Goal: Complete application form

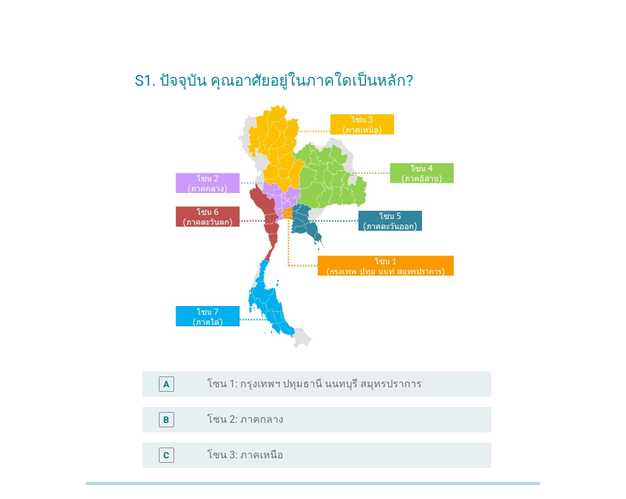
click at [297, 383] on label "โซน 1: กรุงเทพฯ ปทุมธานี นนทบุรี สมุทรปราการ" at bounding box center [314, 384] width 215 height 13
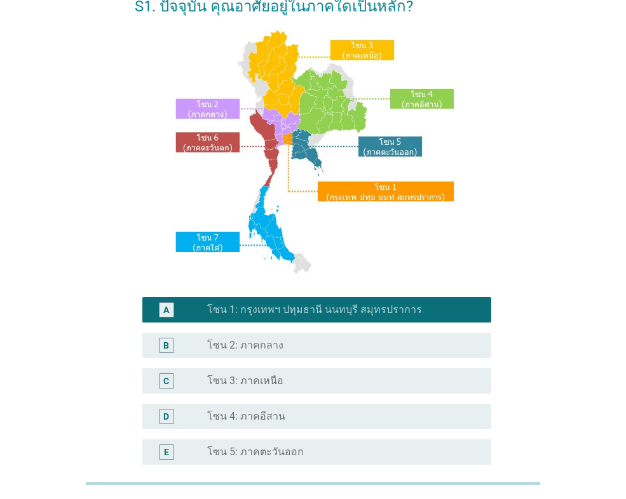
scroll to position [275, 0]
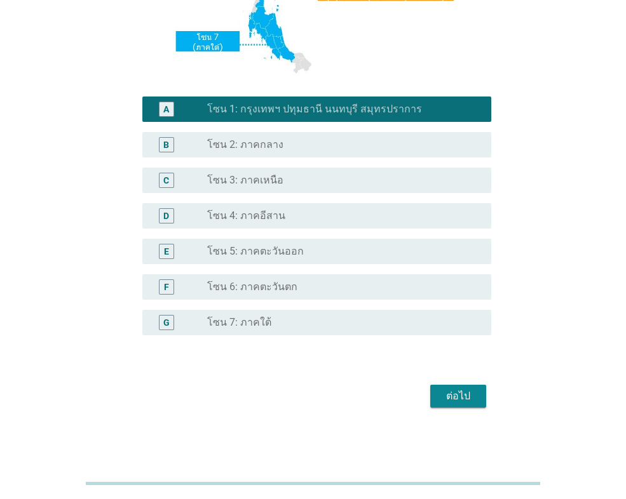
click at [454, 396] on div "ต่อไป" at bounding box center [458, 396] width 36 height 15
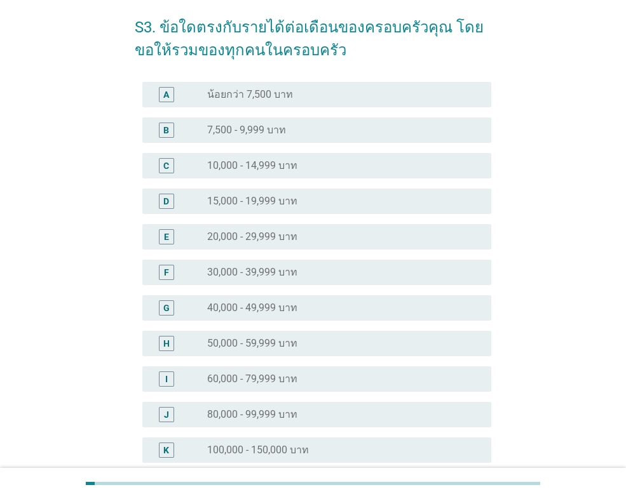
scroll to position [127, 0]
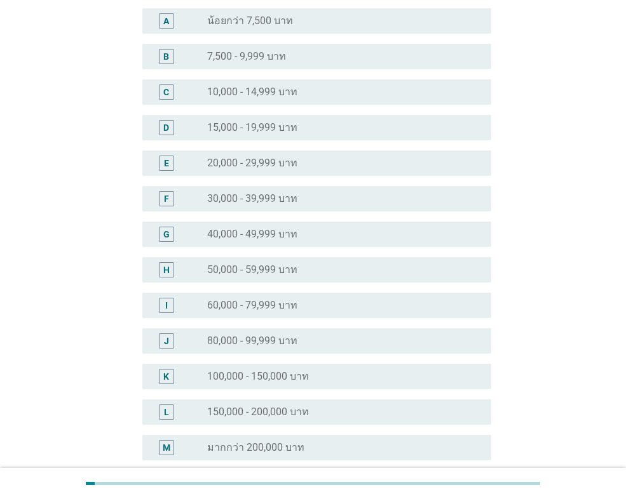
click at [402, 352] on div "J radio_button_unchecked 80,000 - 99,999 บาท" at bounding box center [316, 341] width 349 height 25
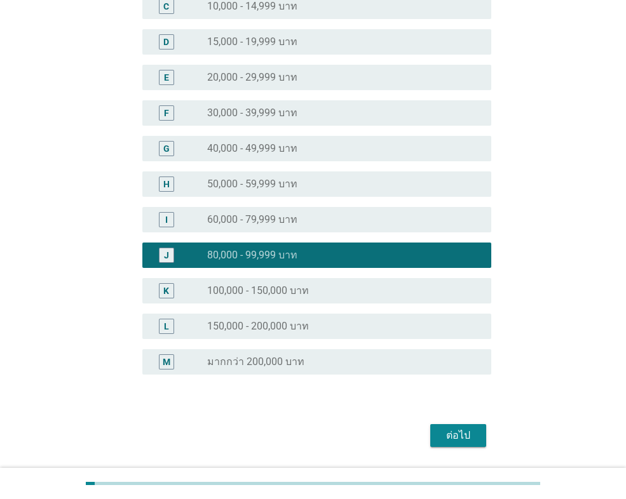
scroll to position [252, 0]
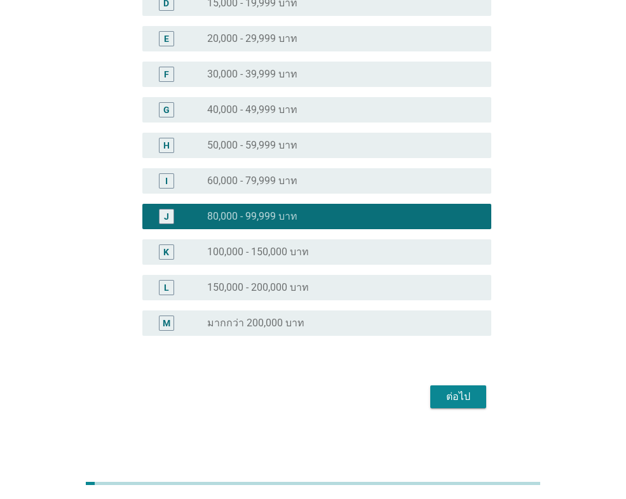
click at [462, 383] on div "ต่อไป" at bounding box center [313, 397] width 356 height 31
click at [456, 393] on div "ต่อไป" at bounding box center [458, 397] width 36 height 15
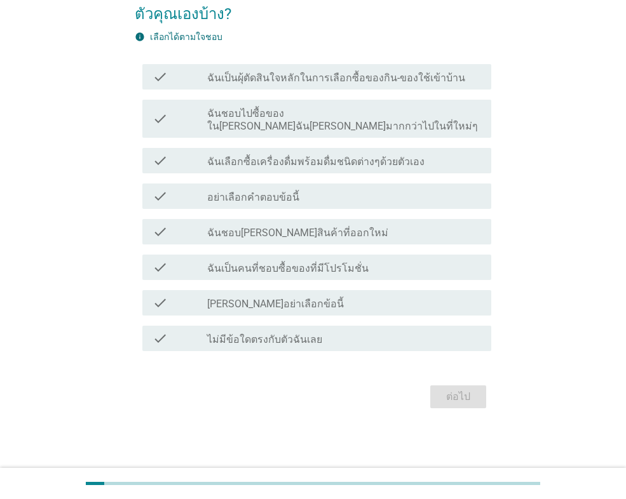
scroll to position [0, 0]
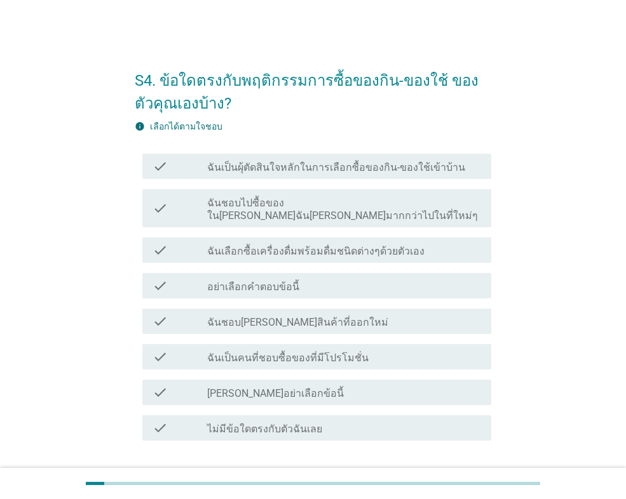
click at [426, 243] on div "check_box_outline_blank ฉันเลือกซื้อเครื่องดื่มพร้อมดื่มชนิดต่างๆด้วยตัวเอง" at bounding box center [344, 250] width 274 height 15
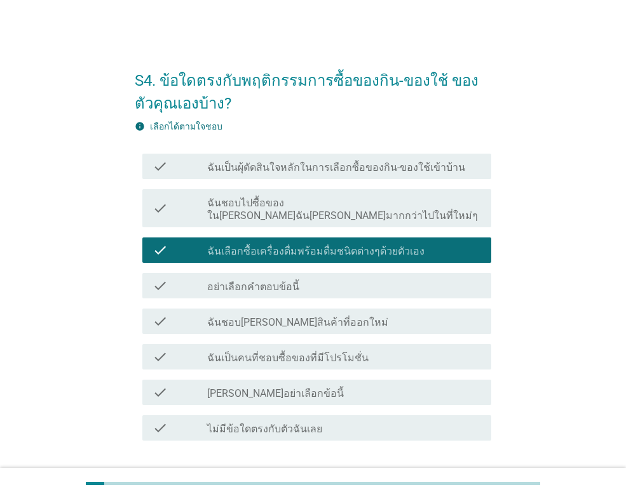
click at [427, 350] on div "check_box_outline_blank ฉันเป็นคนที่ชอบซื้อของที่มีโปรโมชั่น" at bounding box center [344, 357] width 274 height 15
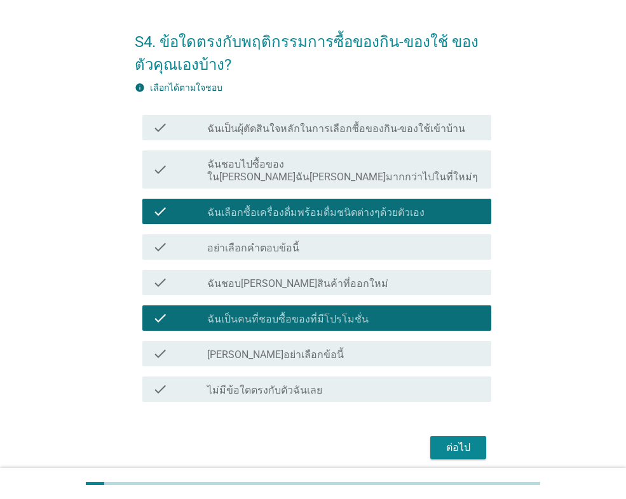
scroll to position [64, 0]
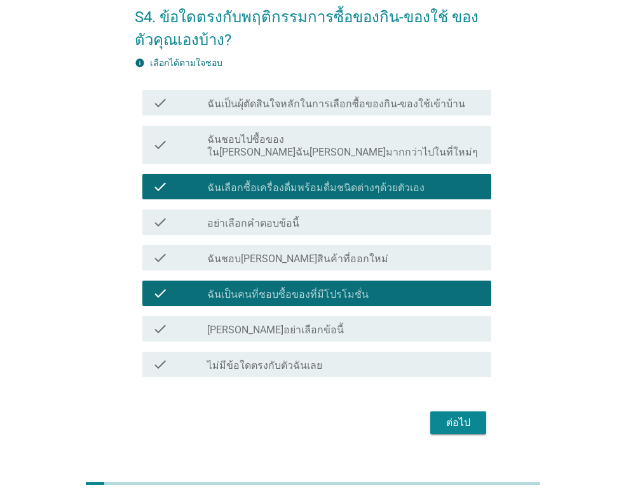
click at [464, 416] on div "ต่อไป" at bounding box center [458, 423] width 36 height 15
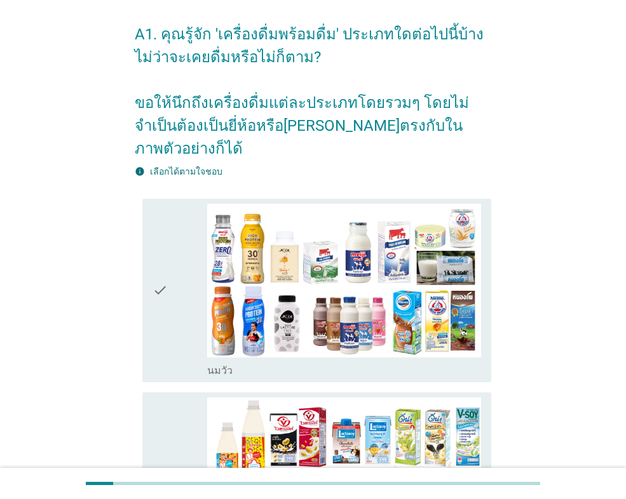
scroll to position [127, 0]
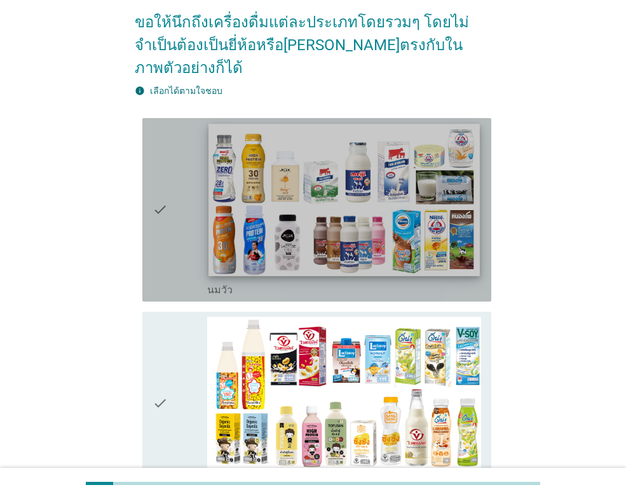
click at [332, 187] on img at bounding box center [343, 200] width 271 height 153
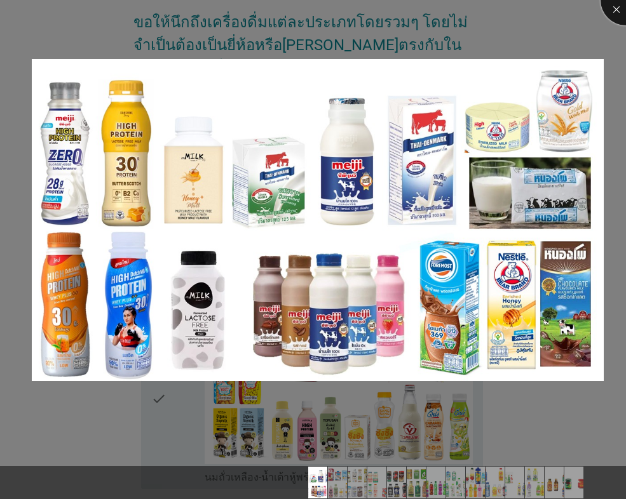
click at [616, 16] on div at bounding box center [626, 0] width 51 height 51
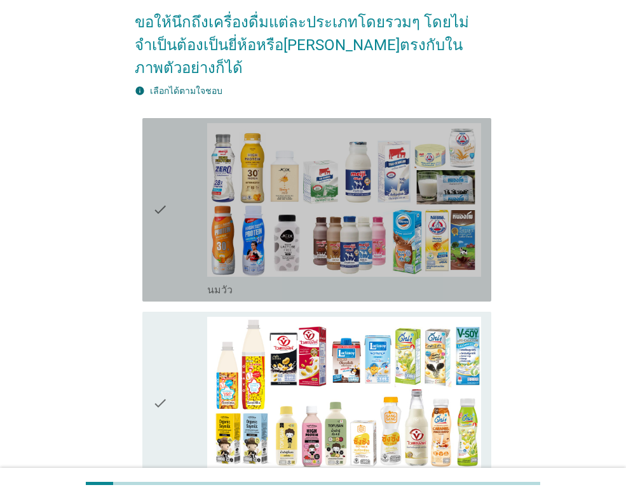
click at [170, 262] on div "check" at bounding box center [180, 209] width 55 height 173
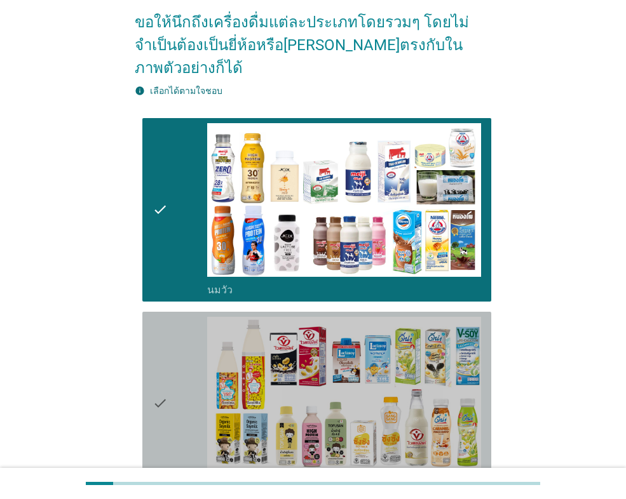
click at [180, 355] on div "check" at bounding box center [180, 403] width 55 height 173
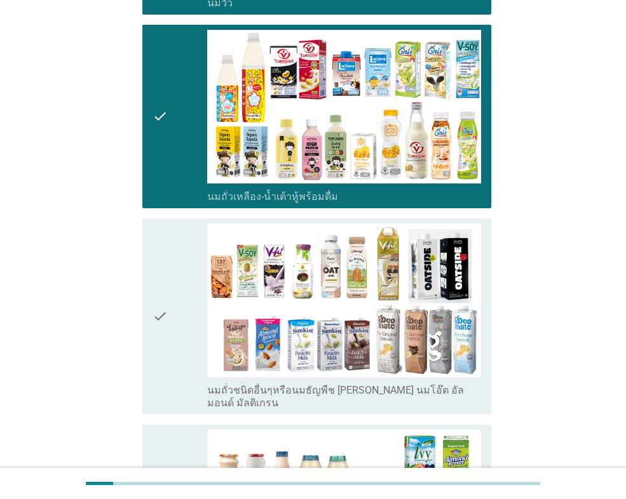
scroll to position [445, 0]
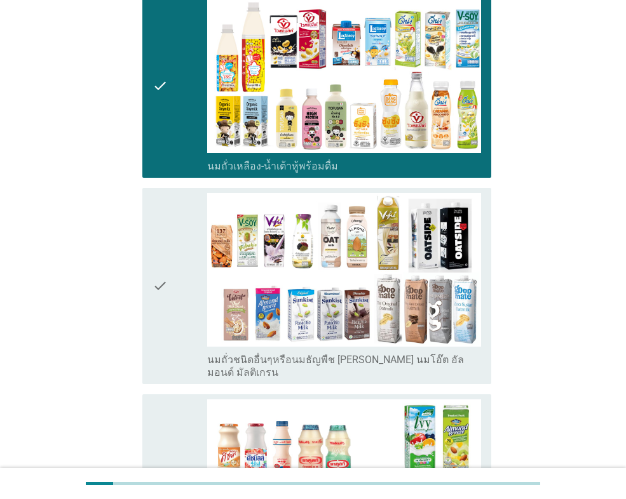
click at [196, 283] on div "check" at bounding box center [180, 286] width 55 height 186
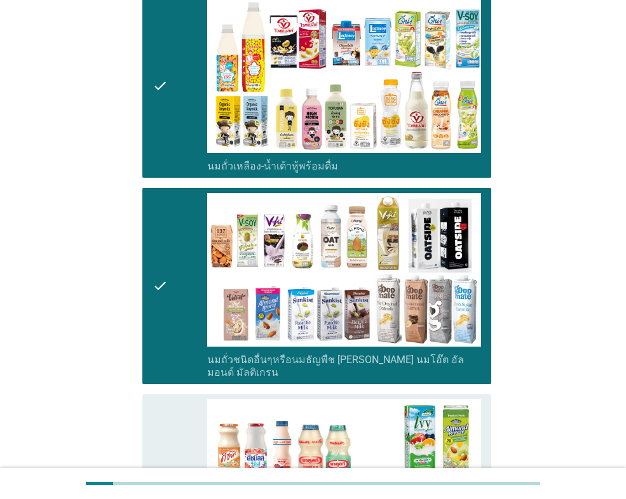
click at [196, 425] on div "check" at bounding box center [180, 486] width 55 height 173
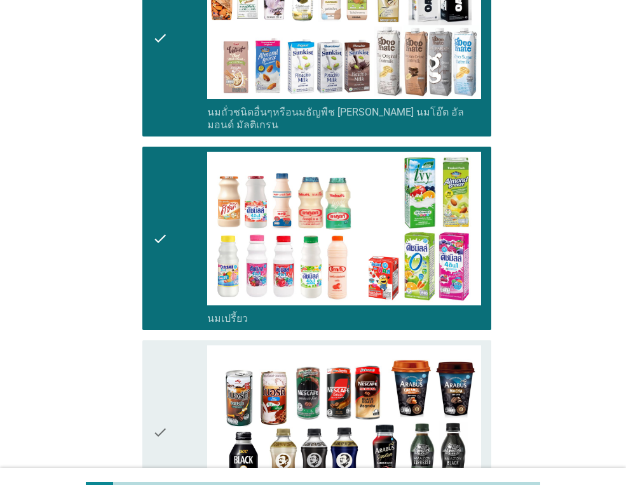
scroll to position [699, 0]
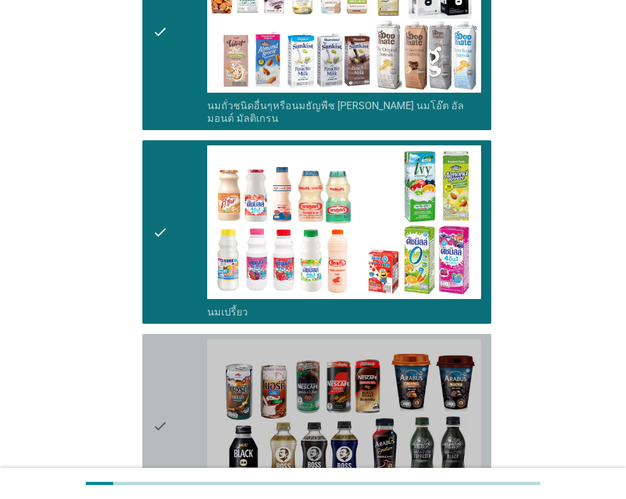
click at [189, 343] on div "check" at bounding box center [180, 425] width 55 height 173
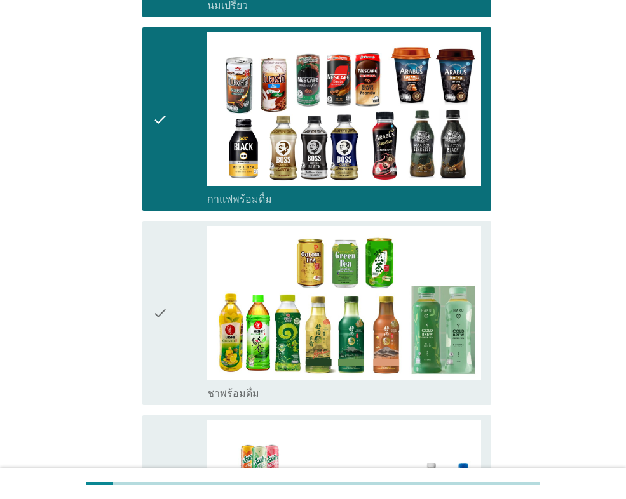
scroll to position [1017, 0]
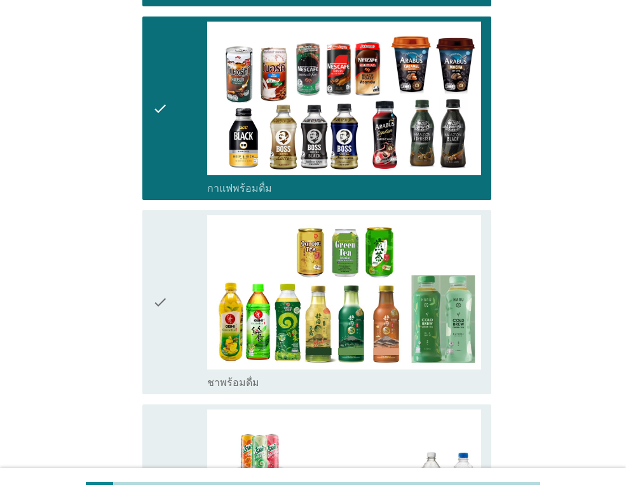
click at [189, 343] on div "check" at bounding box center [180, 301] width 55 height 173
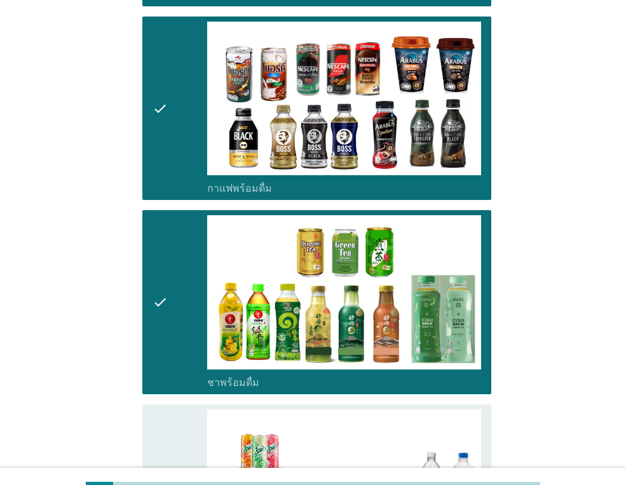
click at [184, 466] on div "check" at bounding box center [180, 496] width 55 height 173
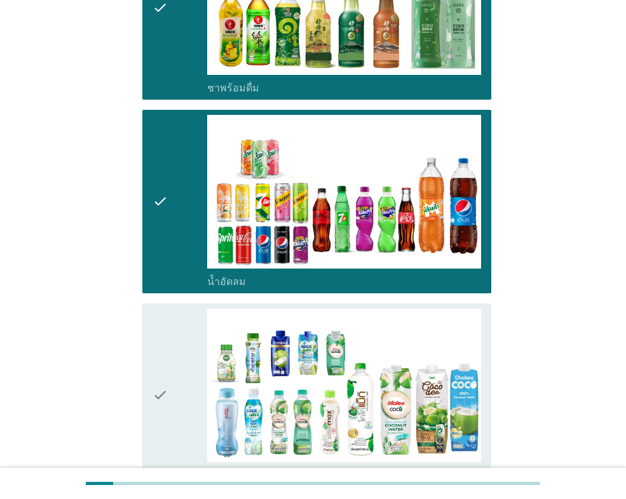
scroll to position [1334, 0]
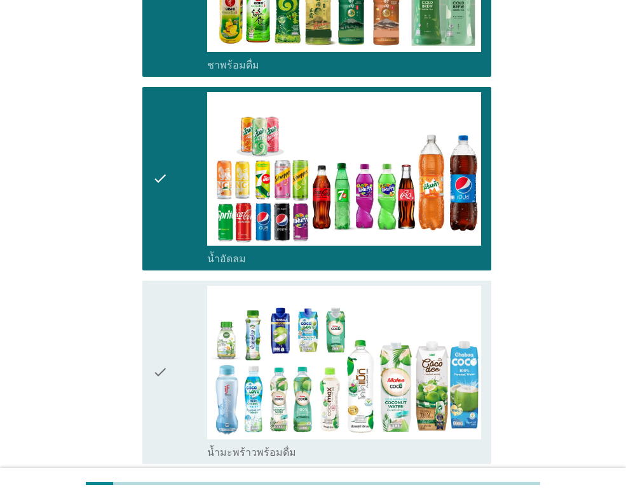
click at [190, 344] on div "check" at bounding box center [180, 372] width 55 height 173
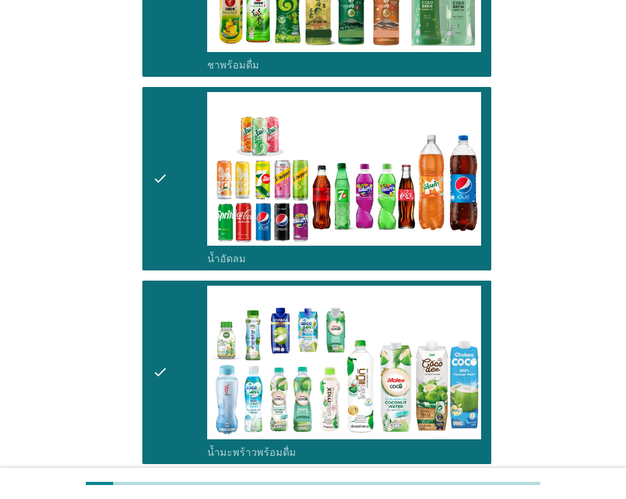
scroll to position [1398, 0]
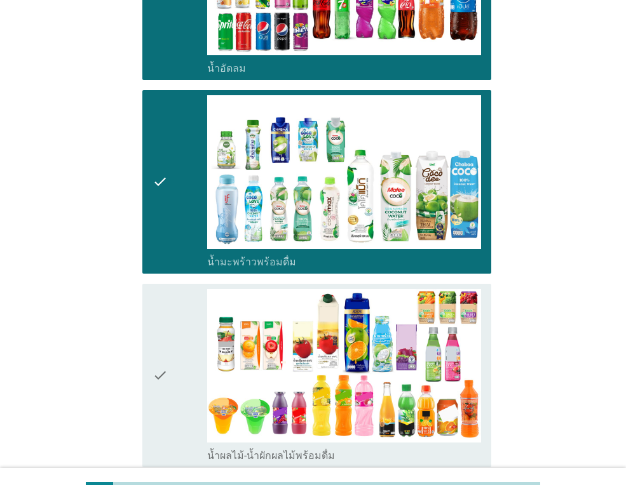
click at [190, 344] on div "check" at bounding box center [180, 375] width 55 height 173
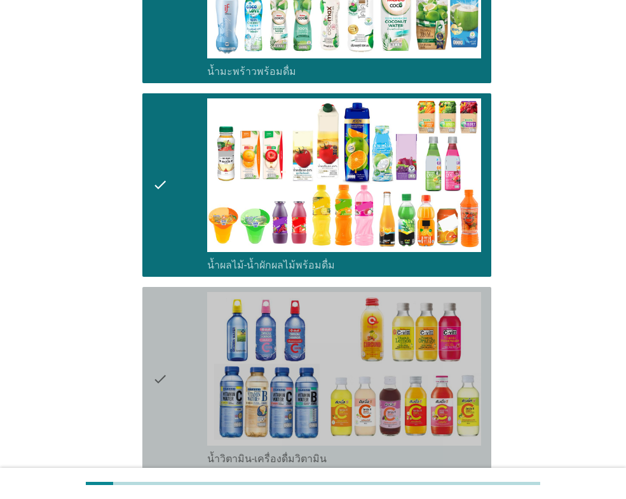
click at [190, 344] on div "check" at bounding box center [180, 378] width 55 height 173
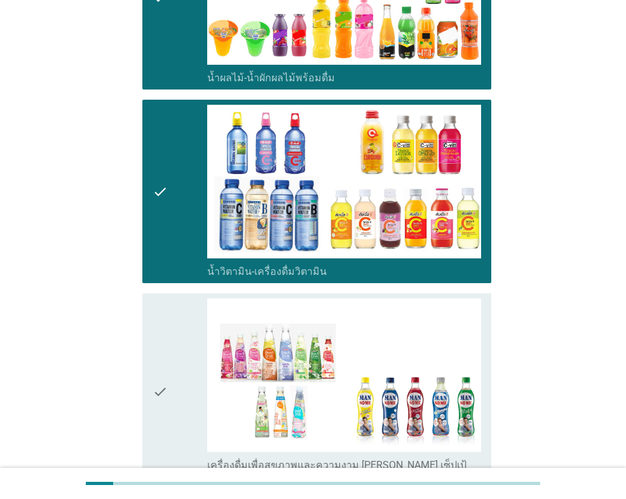
scroll to position [1906, 0]
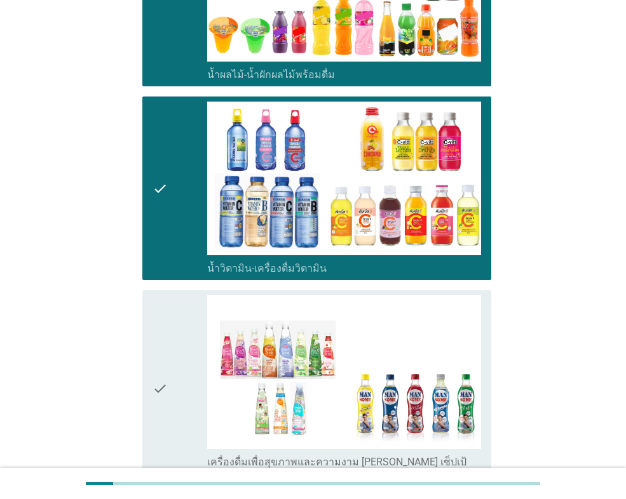
click at [190, 344] on div "check" at bounding box center [180, 388] width 55 height 186
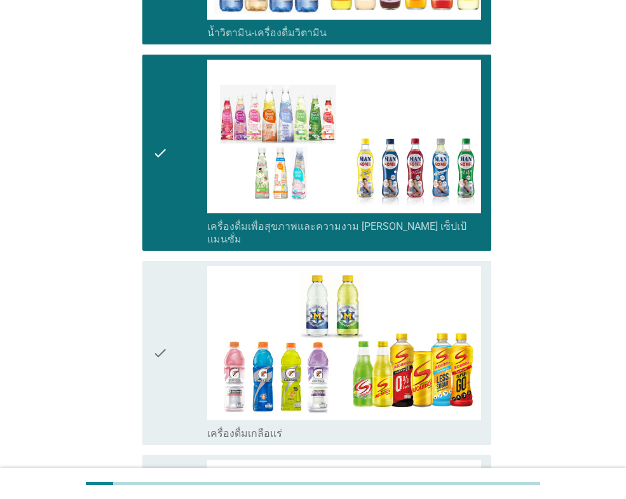
scroll to position [2161, 0]
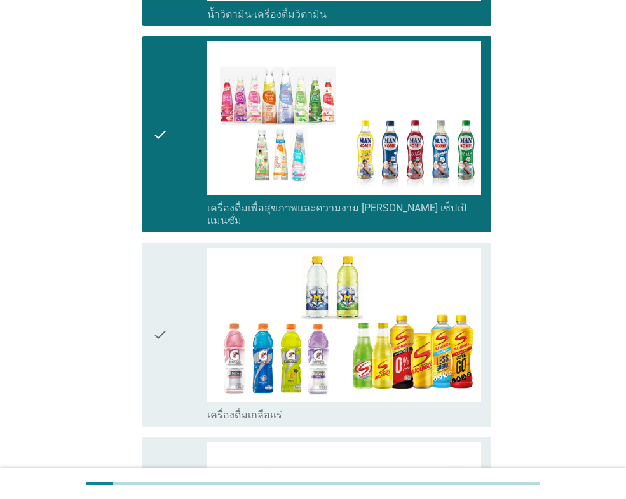
click at [190, 344] on div "check" at bounding box center [180, 334] width 55 height 173
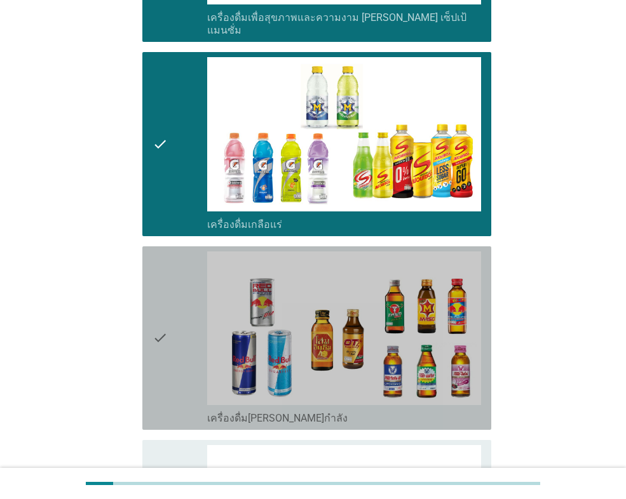
click at [190, 344] on div "check" at bounding box center [180, 338] width 55 height 173
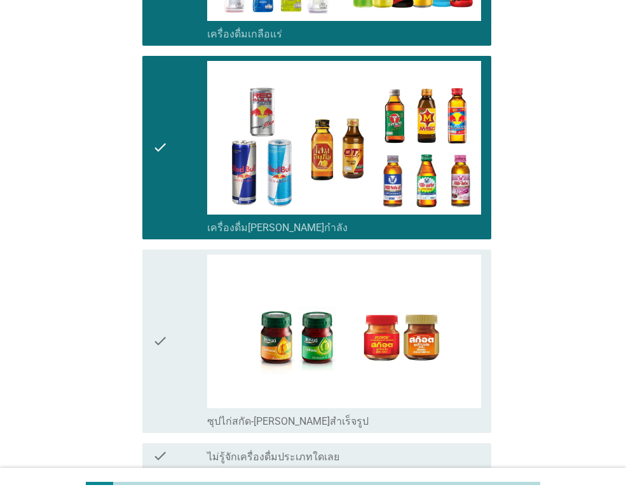
click at [190, 344] on div "check" at bounding box center [180, 341] width 55 height 173
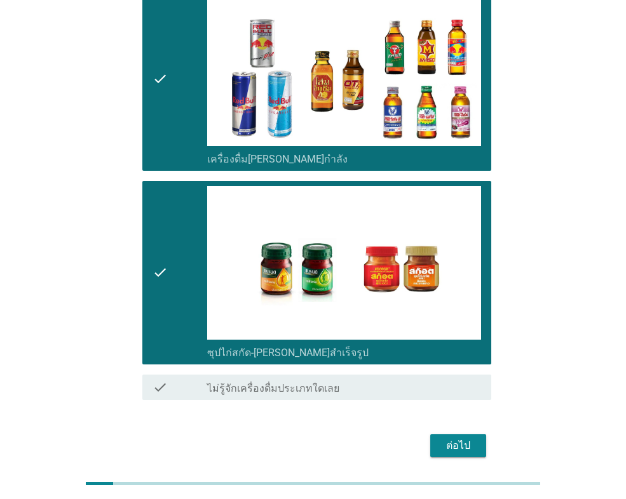
scroll to position [2611, 0]
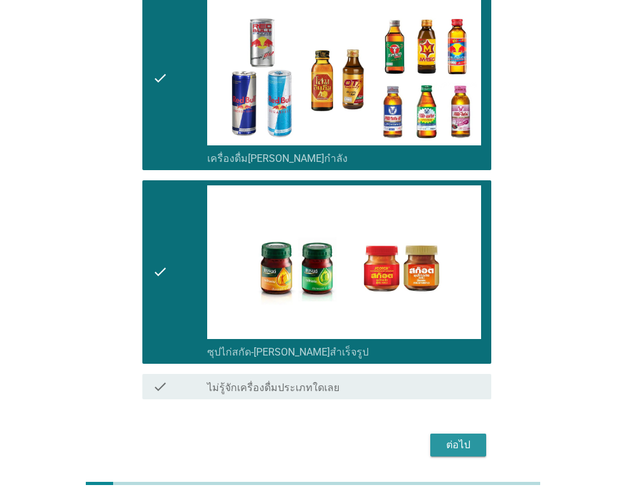
click at [454, 438] on div "ต่อไป" at bounding box center [458, 445] width 36 height 15
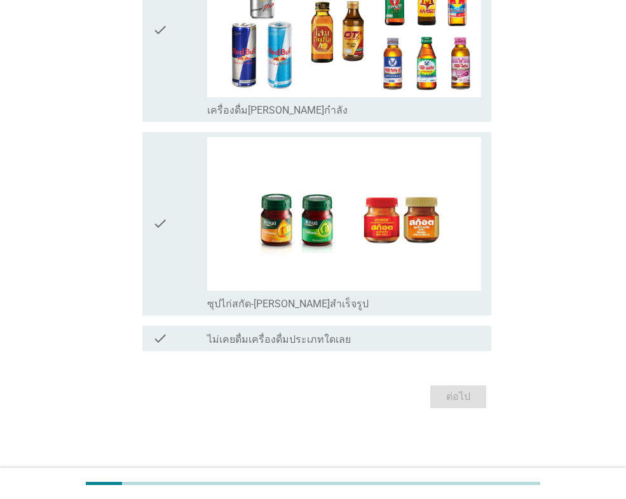
scroll to position [0, 0]
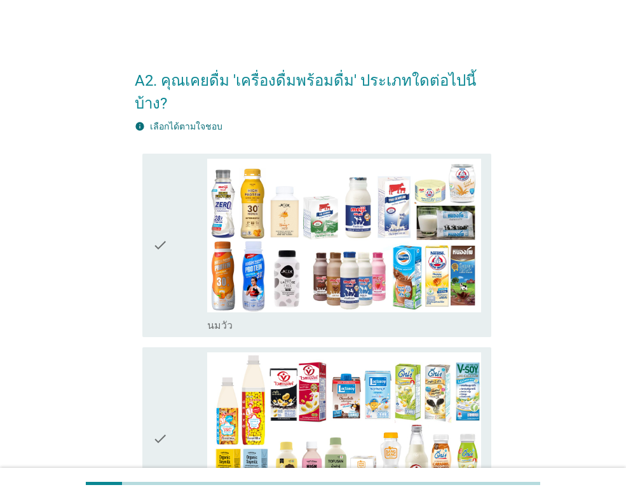
click at [159, 262] on icon "check" at bounding box center [160, 245] width 15 height 173
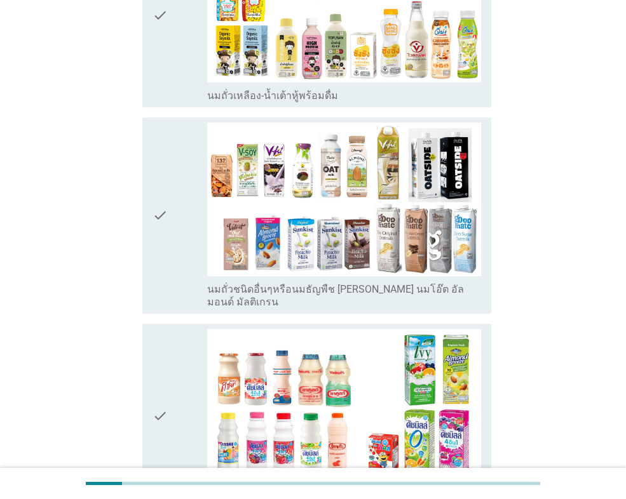
scroll to position [445, 0]
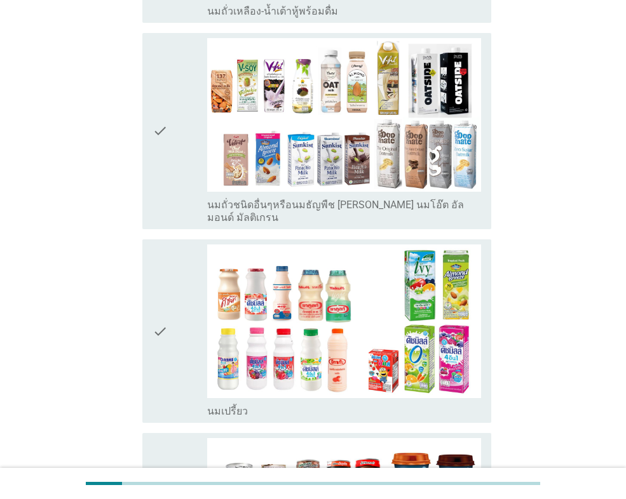
click at [166, 292] on icon "check" at bounding box center [160, 331] width 15 height 173
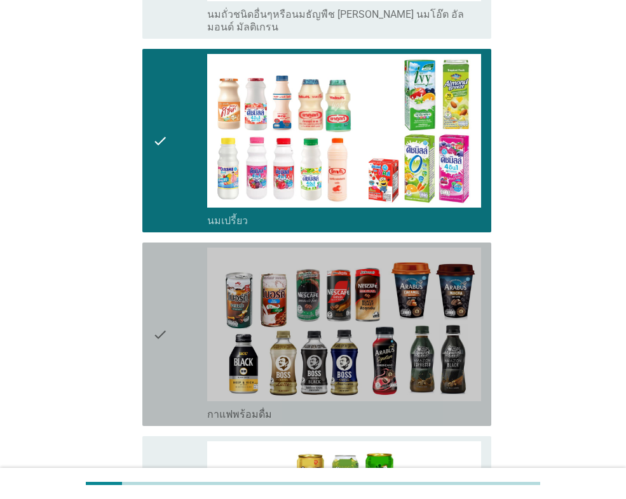
click at [166, 292] on icon "check" at bounding box center [160, 334] width 15 height 173
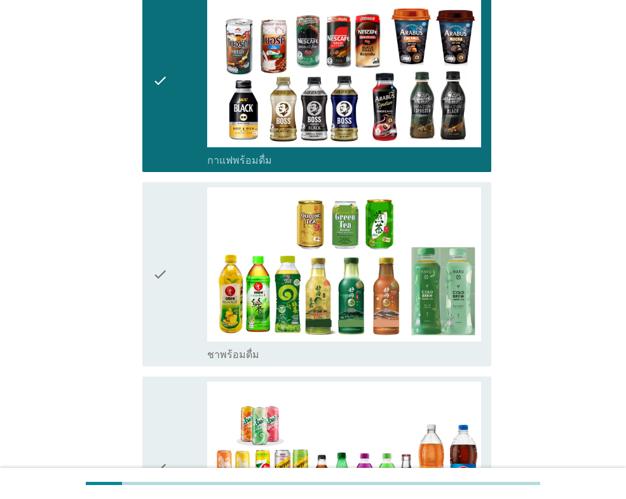
click at [166, 292] on icon "check" at bounding box center [160, 273] width 15 height 173
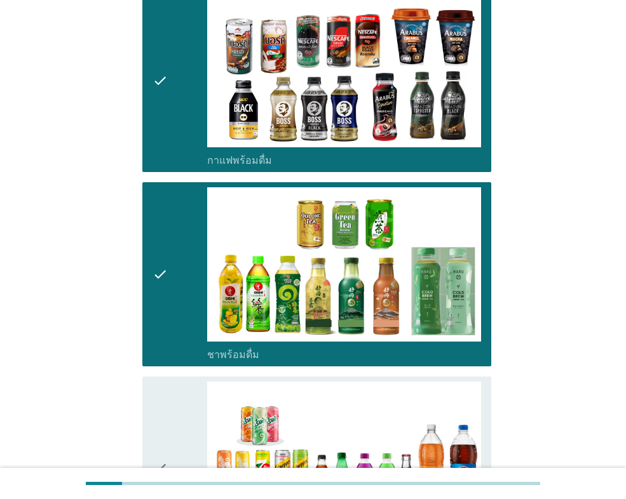
scroll to position [1144, 0]
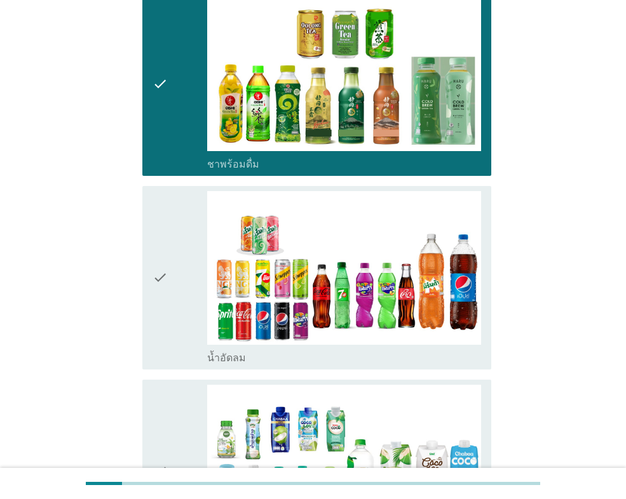
click at [166, 292] on icon "check" at bounding box center [160, 277] width 15 height 173
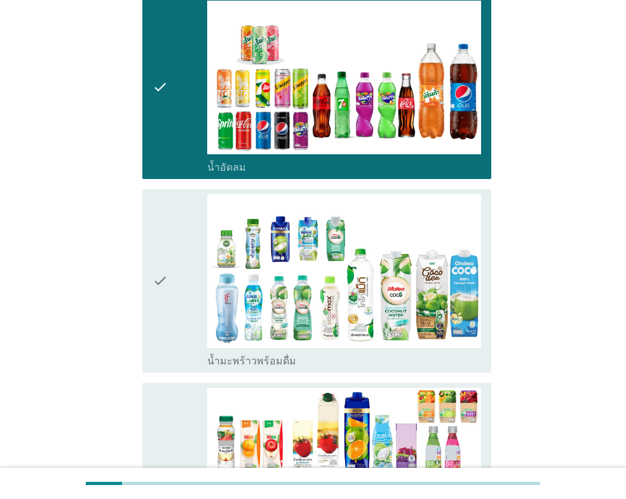
click at [166, 292] on icon "check" at bounding box center [160, 280] width 15 height 173
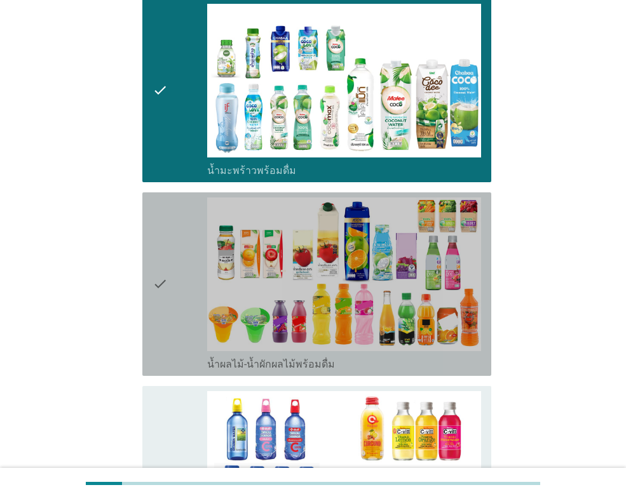
click at [166, 292] on icon "check" at bounding box center [160, 284] width 15 height 173
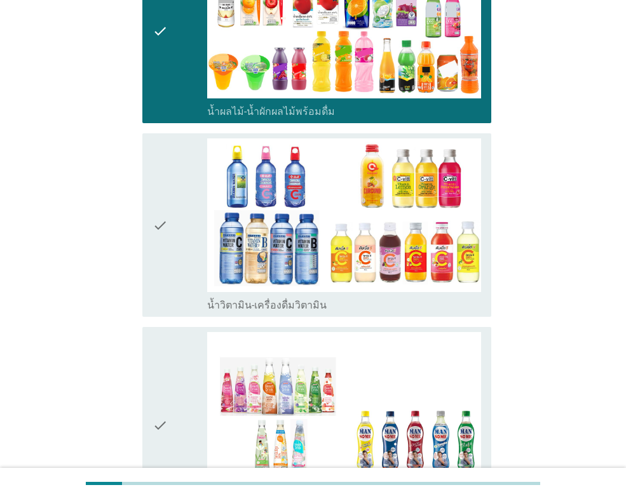
scroll to position [1779, 0]
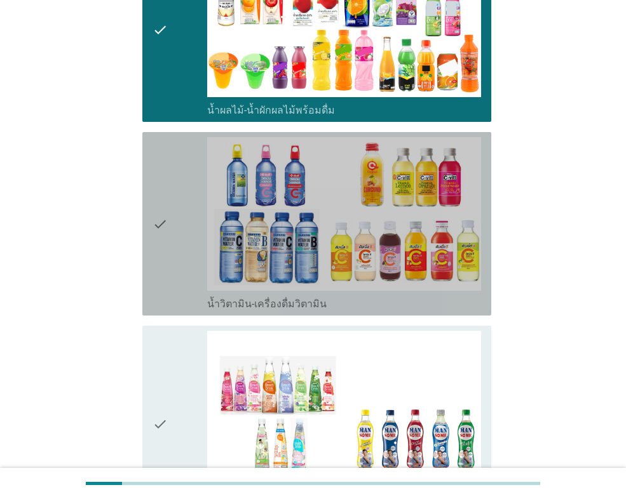
click at [169, 240] on div "check" at bounding box center [180, 223] width 55 height 173
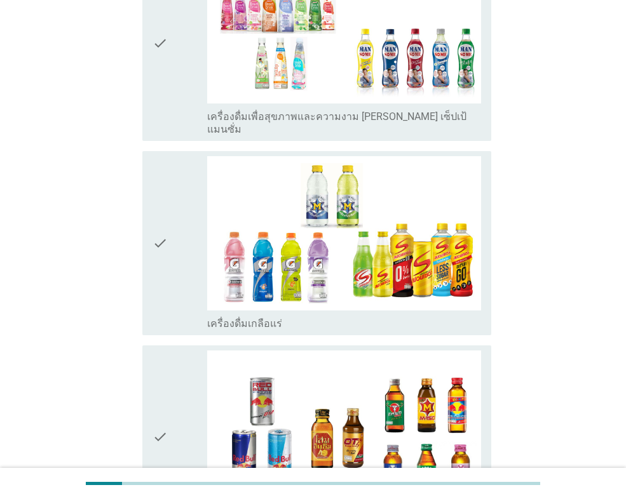
scroll to position [2224, 0]
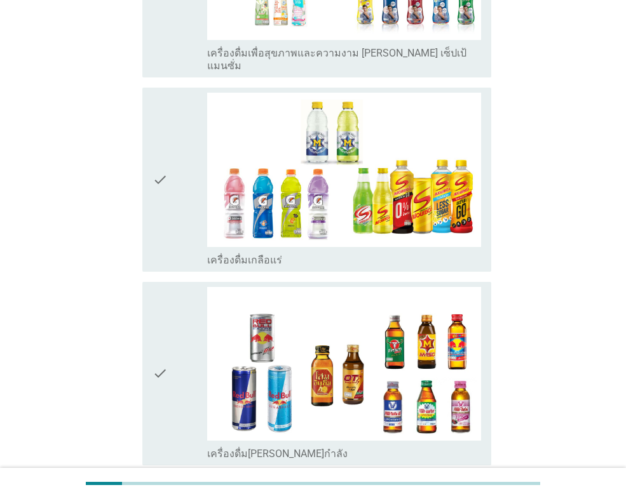
click at [189, 133] on div "check" at bounding box center [180, 179] width 55 height 173
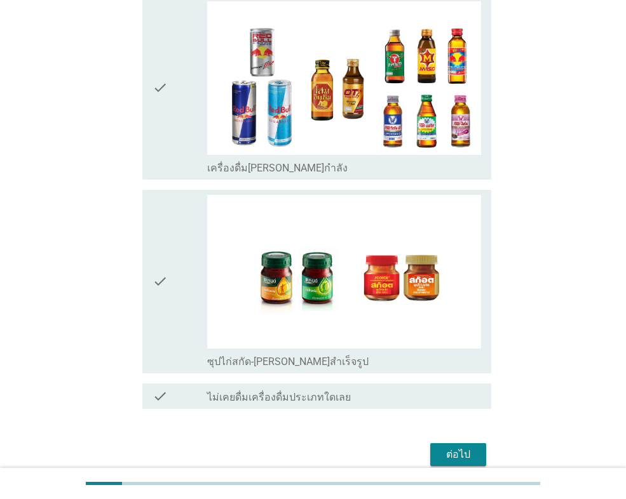
scroll to position [2520, 0]
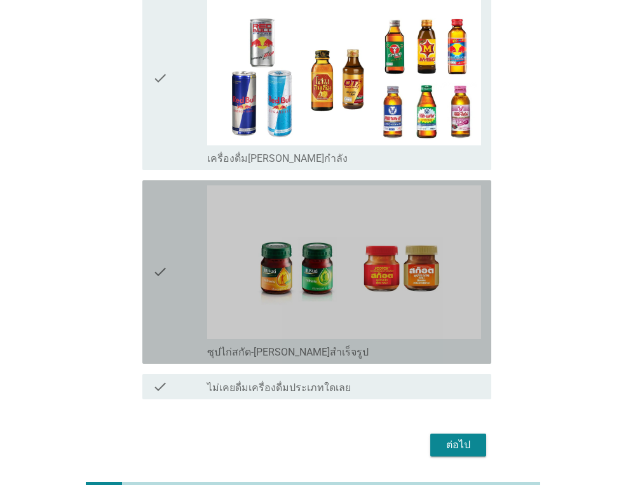
click at [191, 279] on div "check" at bounding box center [180, 272] width 55 height 173
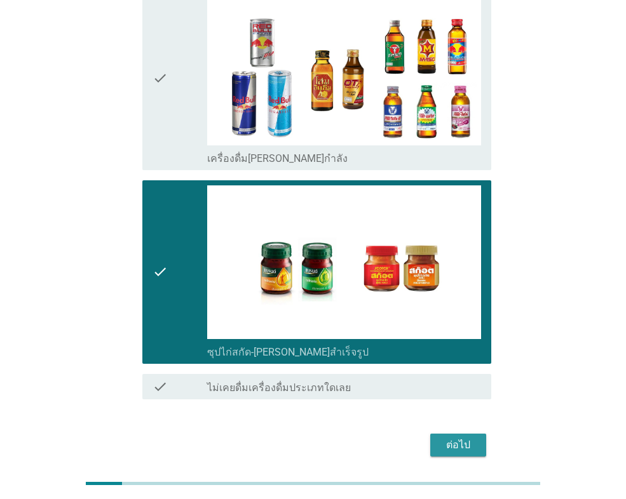
click at [474, 438] on div "ต่อไป" at bounding box center [458, 445] width 36 height 15
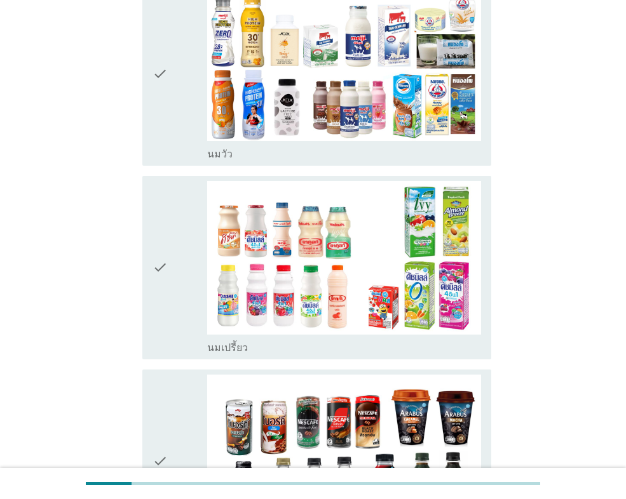
scroll to position [191, 0]
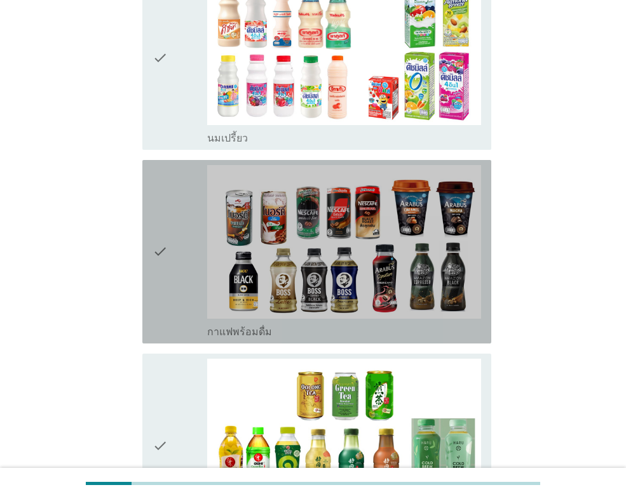
click at [173, 294] on div "check" at bounding box center [180, 251] width 55 height 173
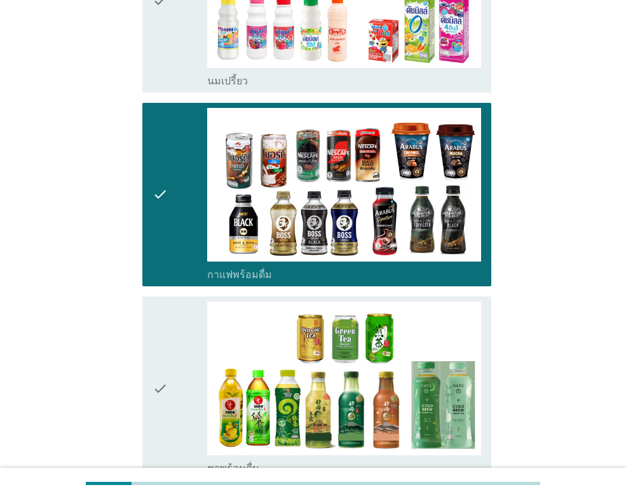
scroll to position [508, 0]
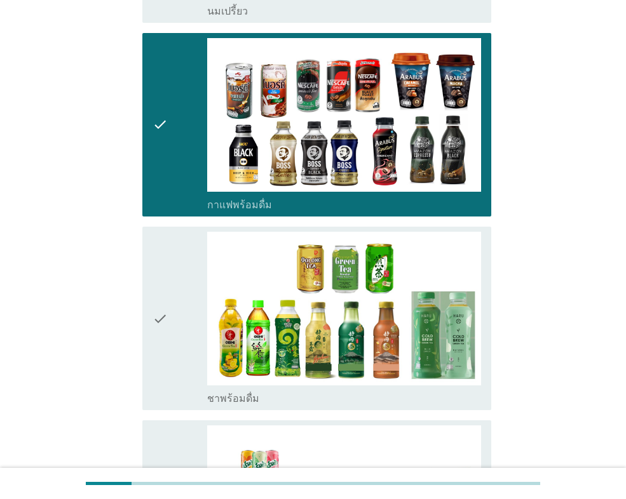
click at [173, 295] on div "check" at bounding box center [180, 318] width 55 height 173
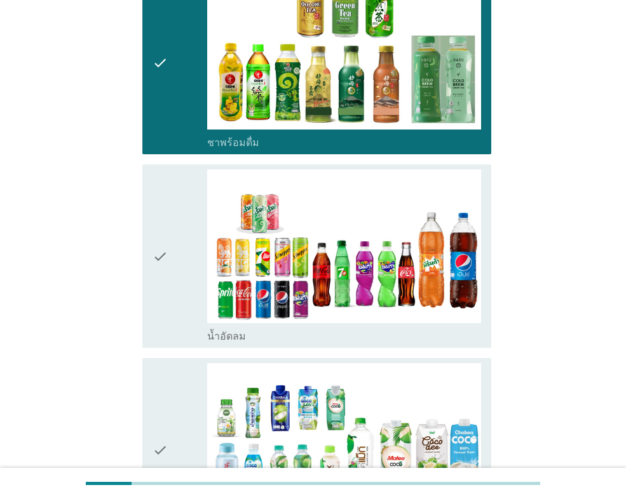
scroll to position [826, 0]
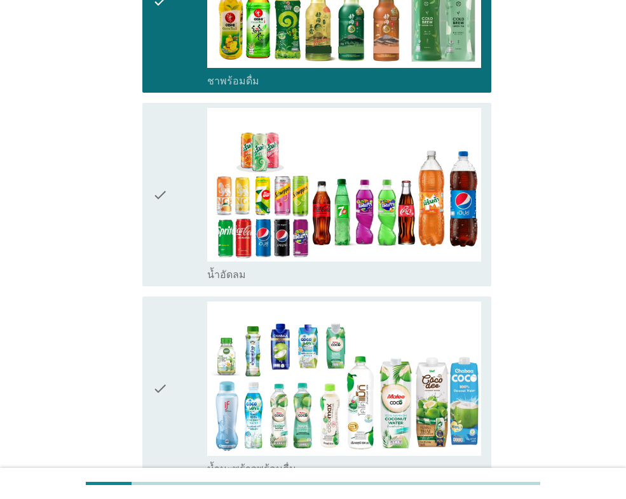
click at [175, 260] on div "check" at bounding box center [180, 194] width 55 height 173
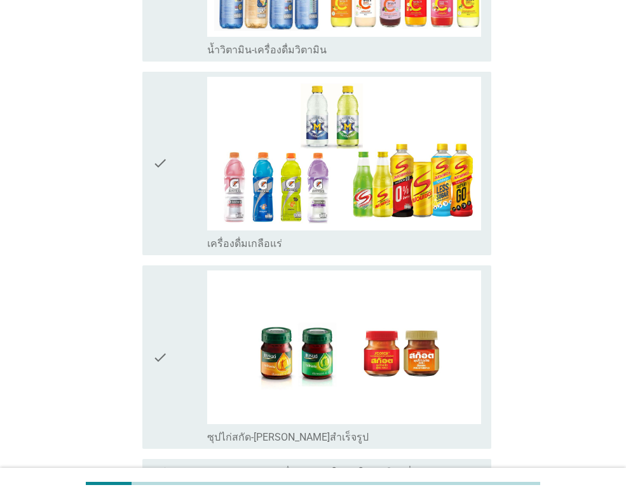
scroll to position [1767, 0]
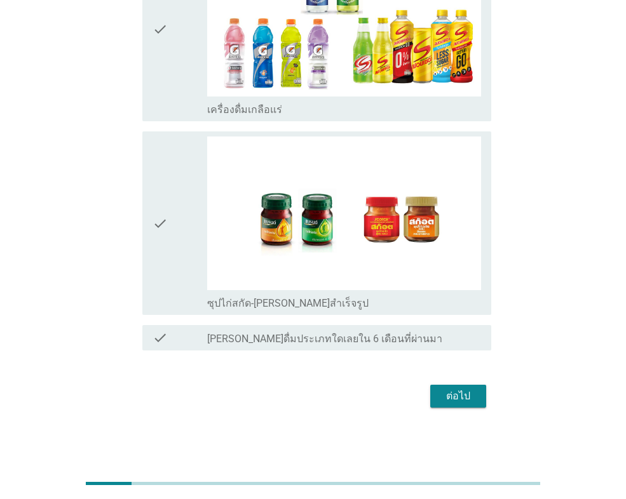
click at [464, 401] on div "ต่อไป" at bounding box center [458, 396] width 36 height 15
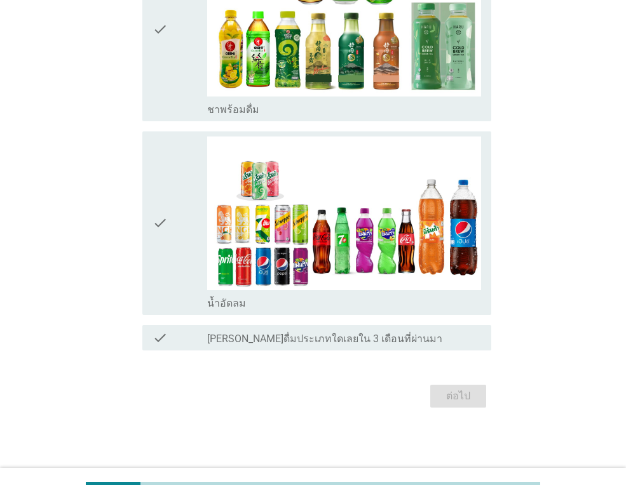
scroll to position [0, 0]
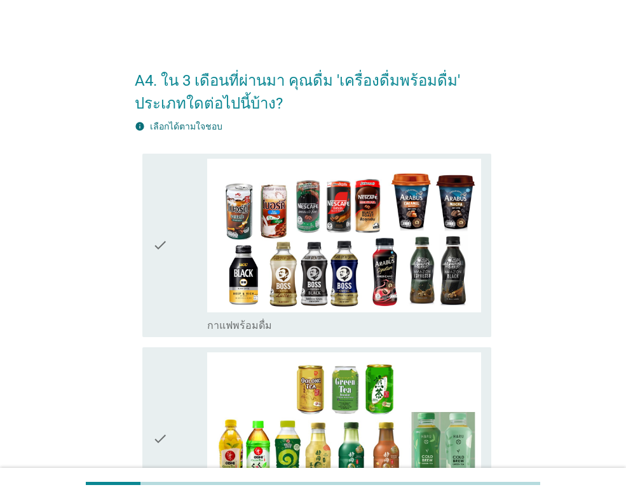
click at [160, 240] on icon "check" at bounding box center [160, 245] width 15 height 173
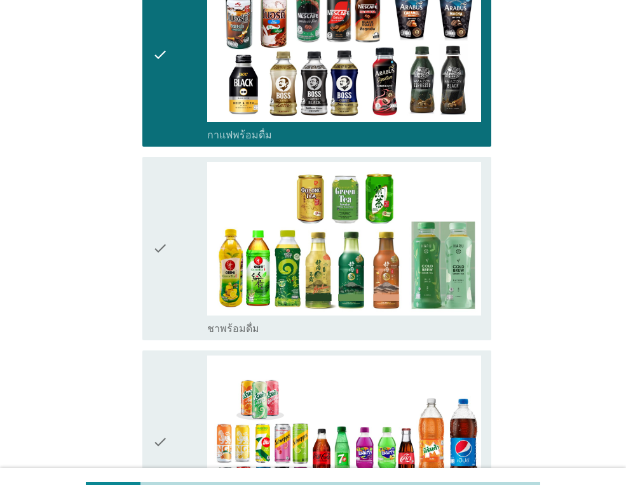
click at [160, 240] on icon "check" at bounding box center [160, 248] width 15 height 173
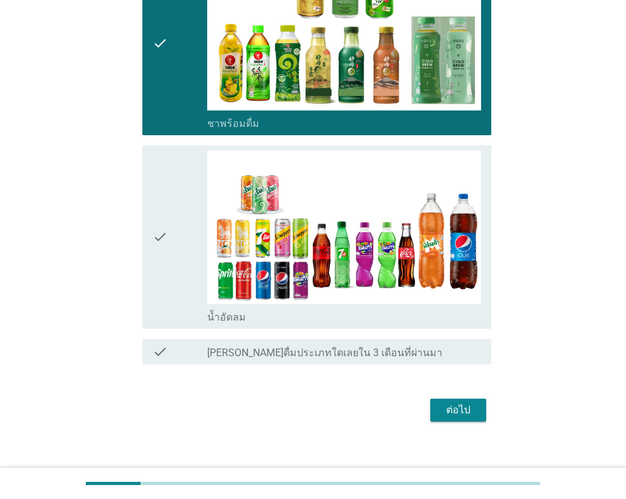
scroll to position [410, 0]
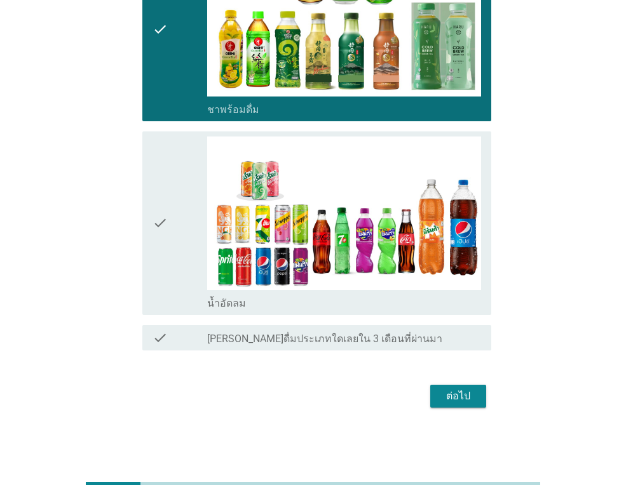
click at [473, 398] on div "ต่อไป" at bounding box center [458, 396] width 36 height 15
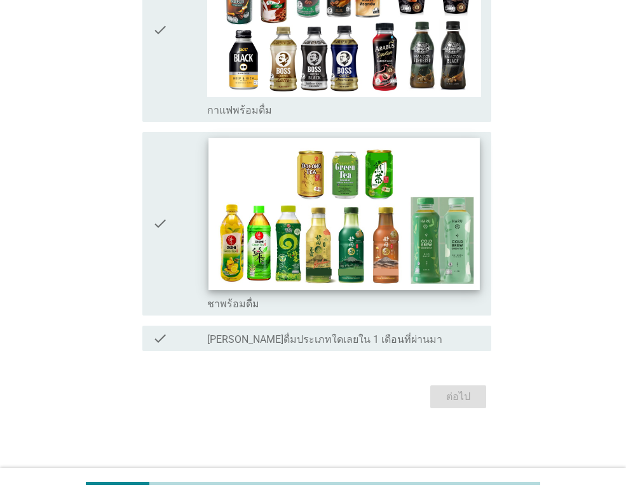
scroll to position [0, 0]
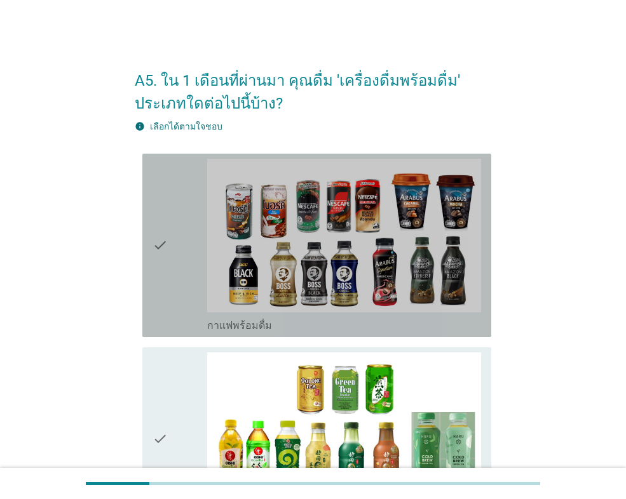
click at [165, 305] on icon "check" at bounding box center [160, 245] width 15 height 173
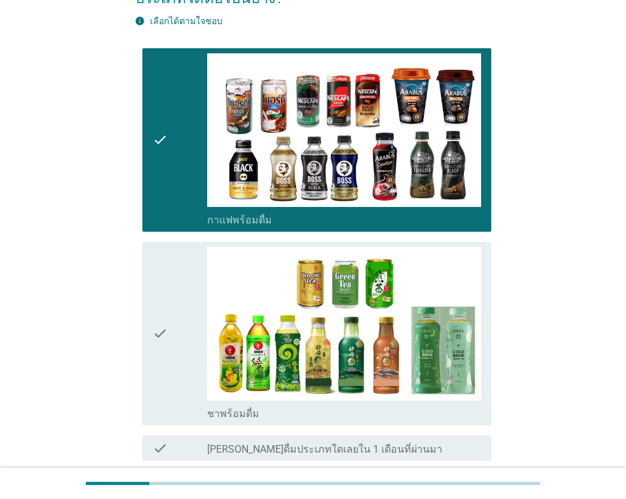
scroll to position [215, 0]
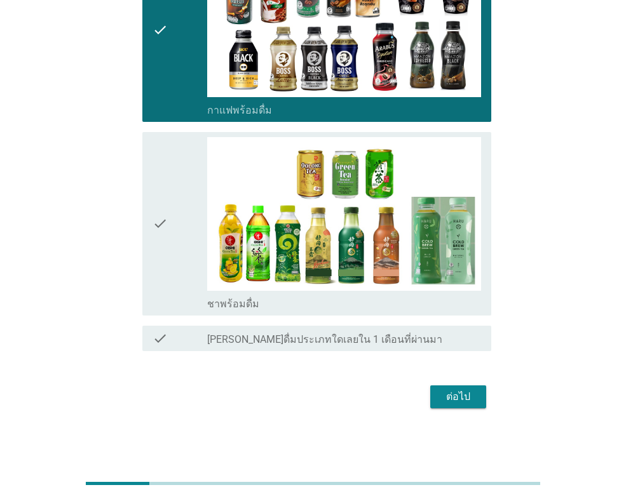
click at [444, 388] on button "ต่อไป" at bounding box center [458, 397] width 56 height 23
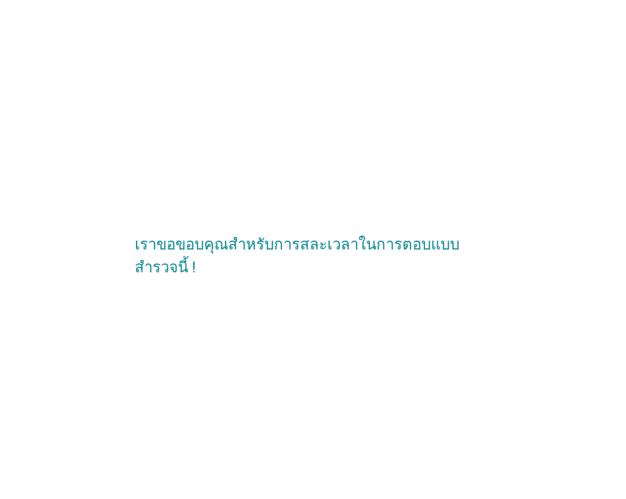
scroll to position [0, 0]
